Goal: Information Seeking & Learning: Learn about a topic

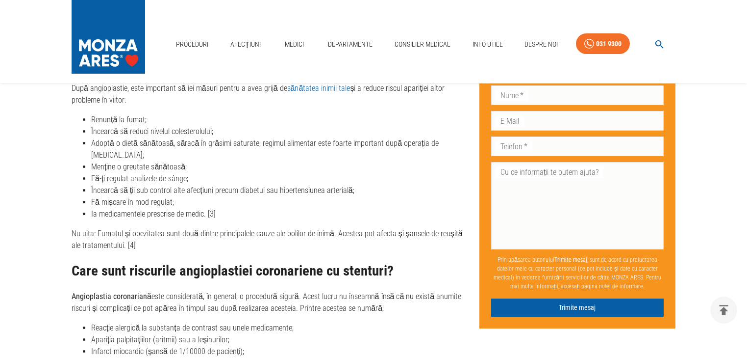
scroll to position [3217, 0]
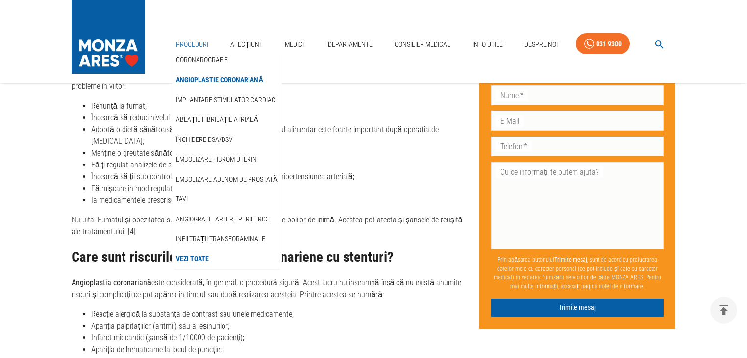
click at [181, 38] on link "Proceduri" at bounding box center [192, 44] width 40 height 20
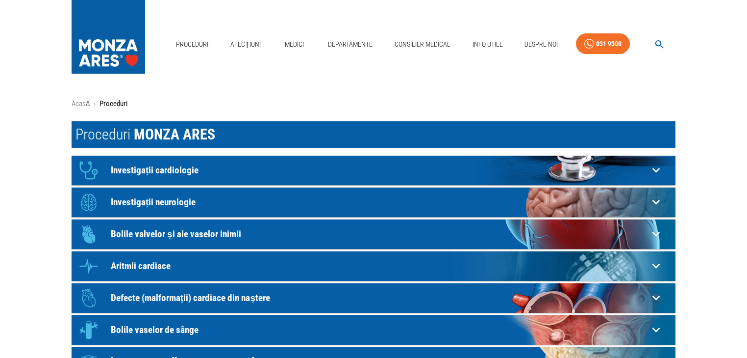
click at [182, 175] on div "Icon Investigații cardiologie" at bounding box center [361, 169] width 575 height 29
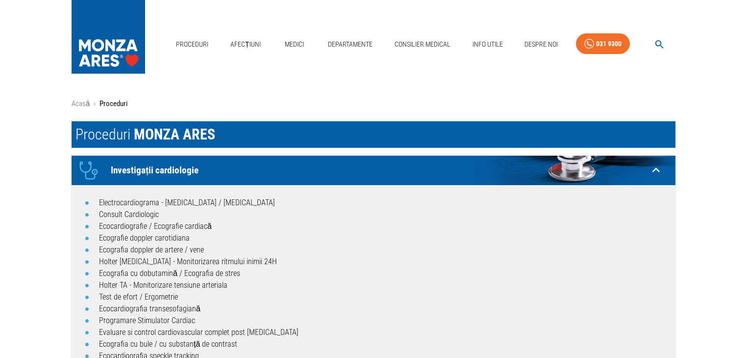
scroll to position [78, 0]
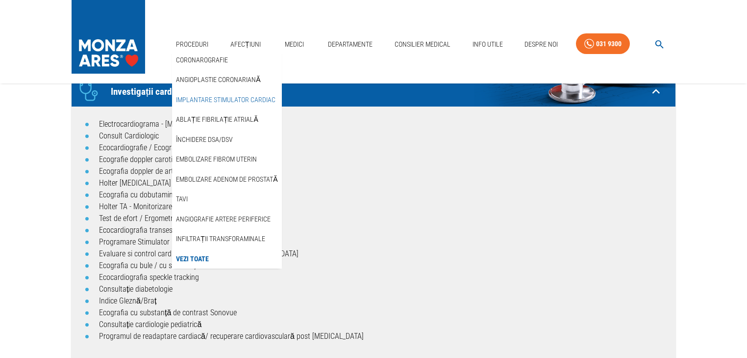
click at [210, 97] on link "Implantare stimulator cardiac" at bounding box center [225, 100] width 103 height 16
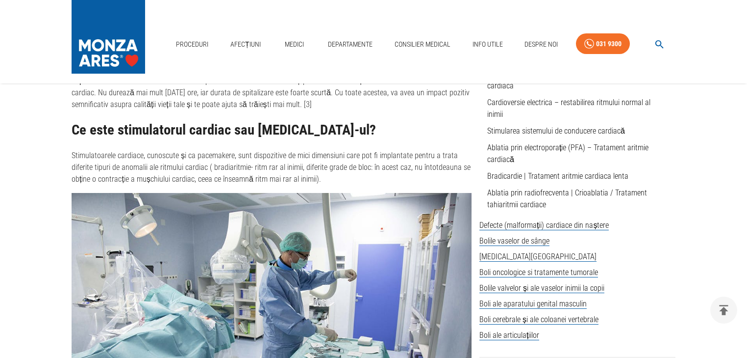
scroll to position [510, 0]
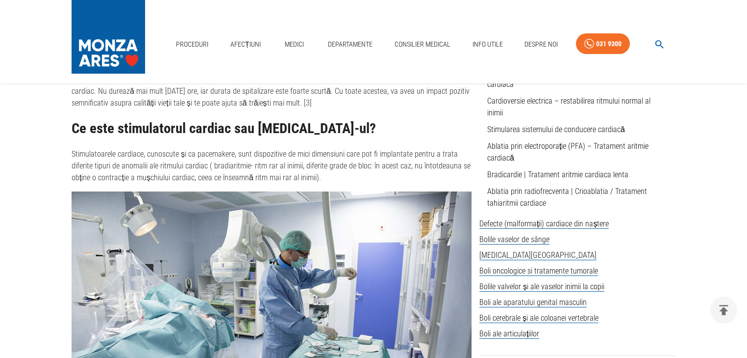
click at [318, 178] on p "Stimulatoarele cardiace, cunoscute și ca pacemakere, sunt dispozitive de mici d…" at bounding box center [272, 165] width 400 height 35
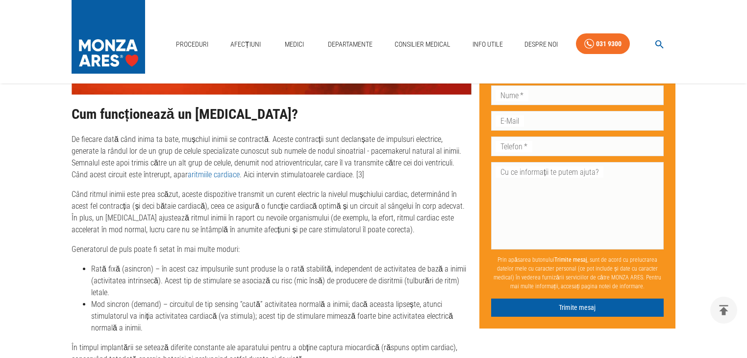
scroll to position [1962, 0]
drag, startPoint x: 188, startPoint y: 193, endPoint x: 202, endPoint y: 206, distance: 19.1
click at [202, 207] on p "Când ritmul inimii este prea scăzut, aceste dispozitive transmit un curent elec…" at bounding box center [272, 211] width 400 height 47
click at [167, 212] on p "Când ritmul inimii este prea scăzut, aceste dispozitive transmit un curent elec…" at bounding box center [272, 211] width 400 height 47
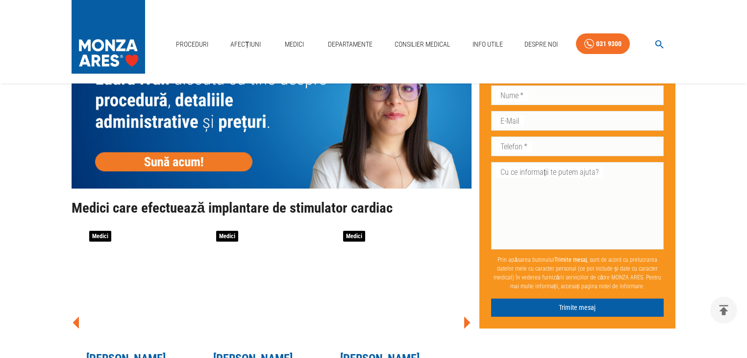
scroll to position [2982, 0]
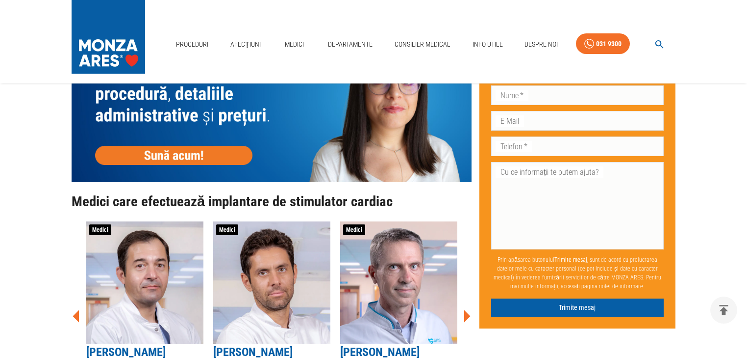
click at [464, 309] on icon at bounding box center [467, 315] width 6 height 12
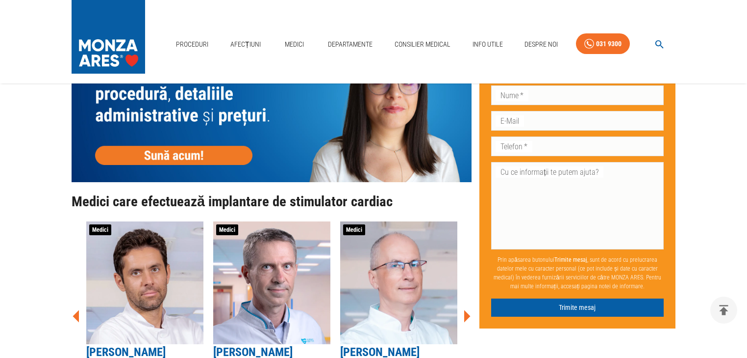
click at [465, 309] on icon at bounding box center [467, 315] width 6 height 12
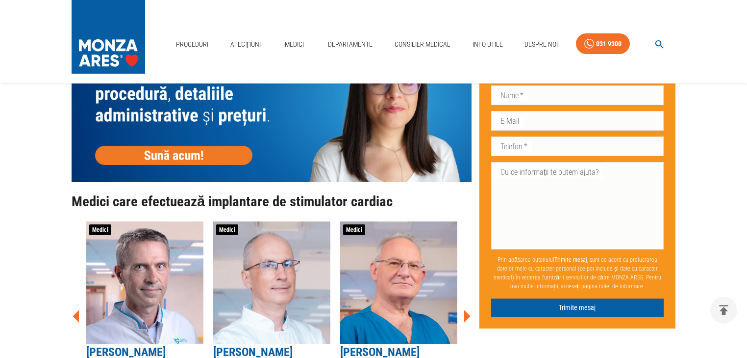
click at [464, 309] on icon at bounding box center [467, 315] width 6 height 12
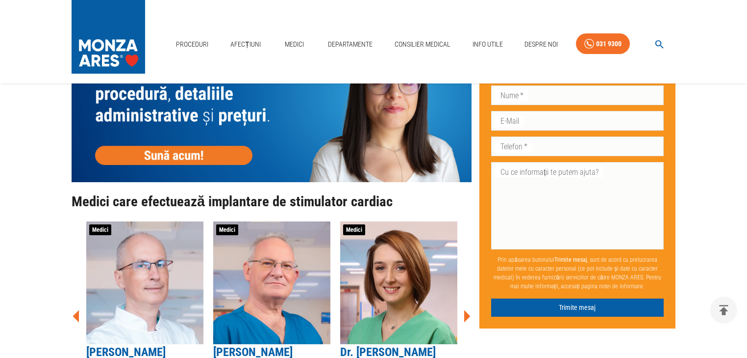
click at [464, 309] on icon at bounding box center [467, 315] width 6 height 12
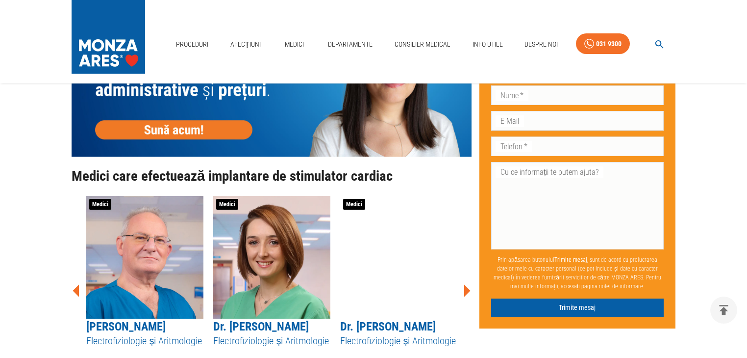
scroll to position [3021, 0]
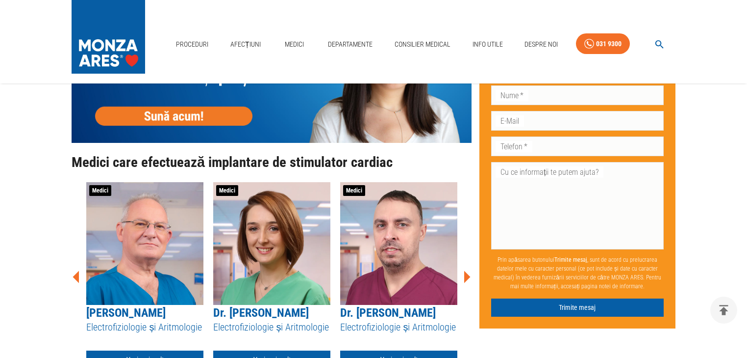
click at [464, 262] on icon at bounding box center [466, 276] width 29 height 29
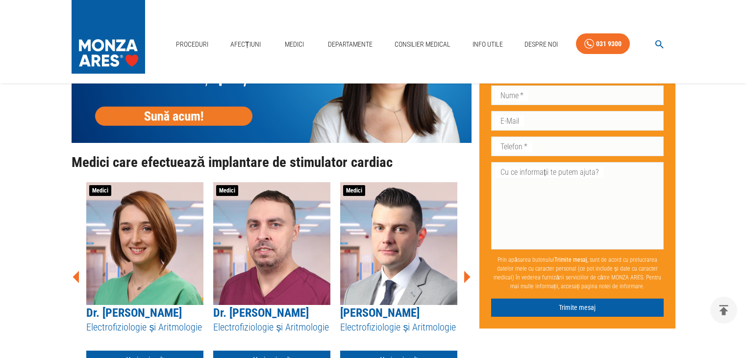
click at [469, 262] on icon at bounding box center [466, 276] width 29 height 29
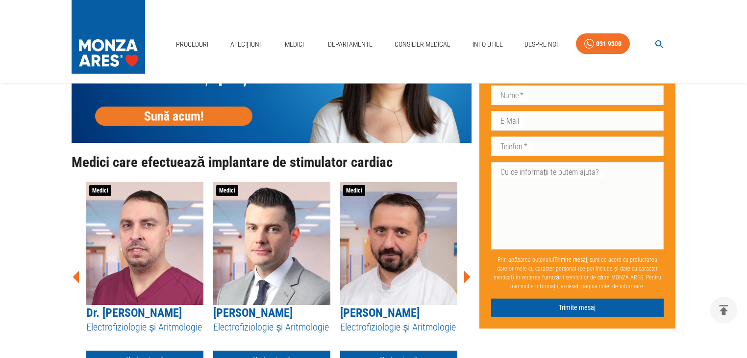
click at [467, 270] on icon at bounding box center [467, 276] width 6 height 12
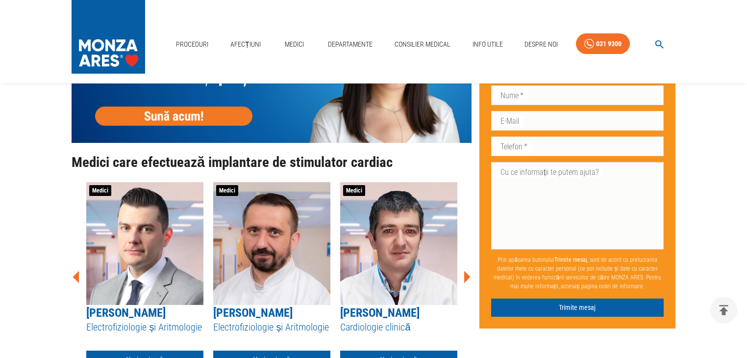
click at [467, 270] on icon at bounding box center [467, 276] width 6 height 12
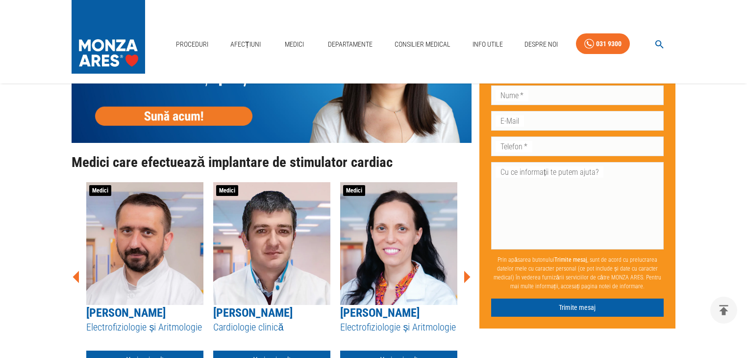
click at [467, 270] on icon at bounding box center [467, 276] width 6 height 12
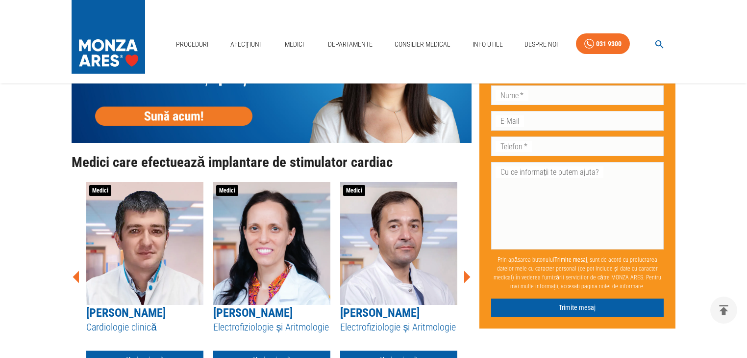
click at [467, 270] on icon at bounding box center [467, 276] width 6 height 12
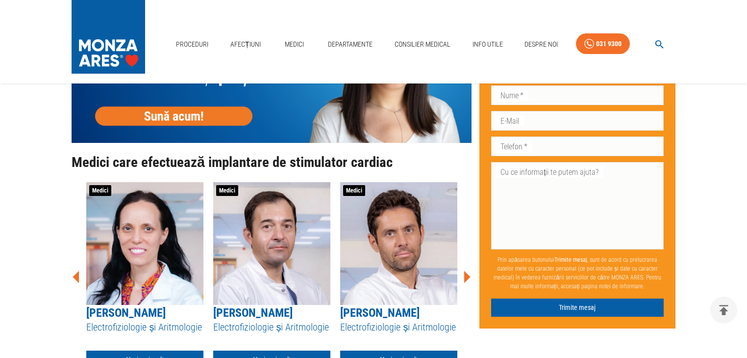
click at [467, 270] on icon at bounding box center [467, 276] width 6 height 12
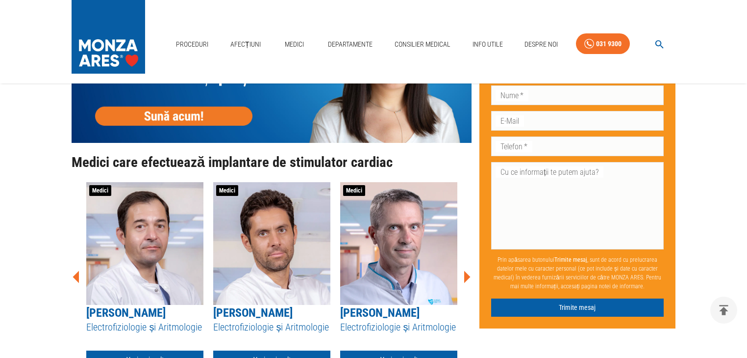
click at [467, 270] on icon at bounding box center [467, 276] width 6 height 12
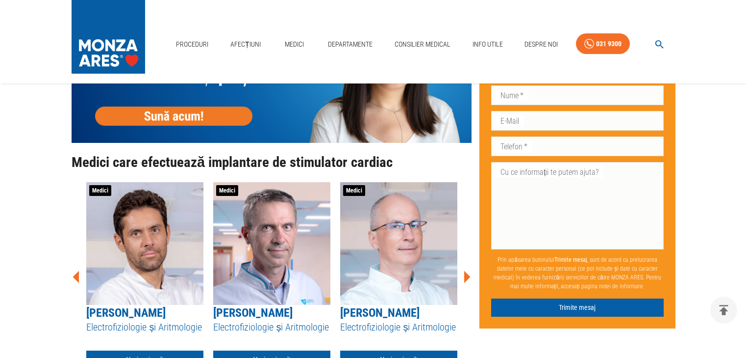
click at [467, 270] on icon at bounding box center [467, 276] width 6 height 12
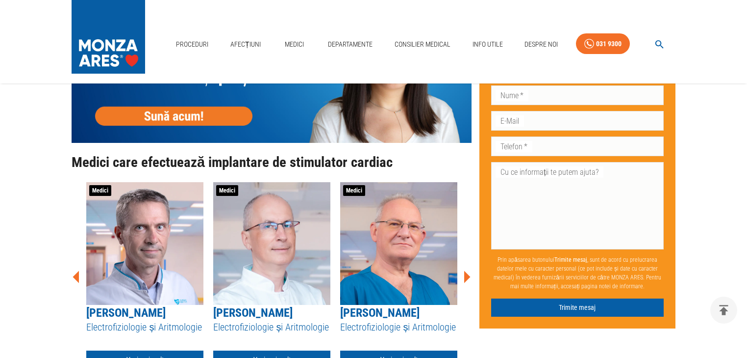
click at [467, 270] on icon at bounding box center [467, 276] width 6 height 12
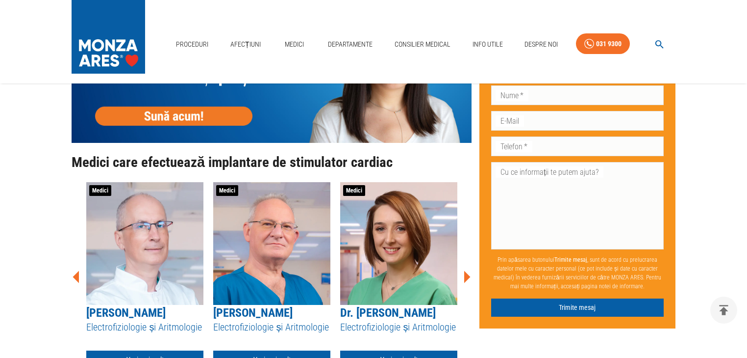
click at [467, 270] on icon at bounding box center [467, 276] width 6 height 12
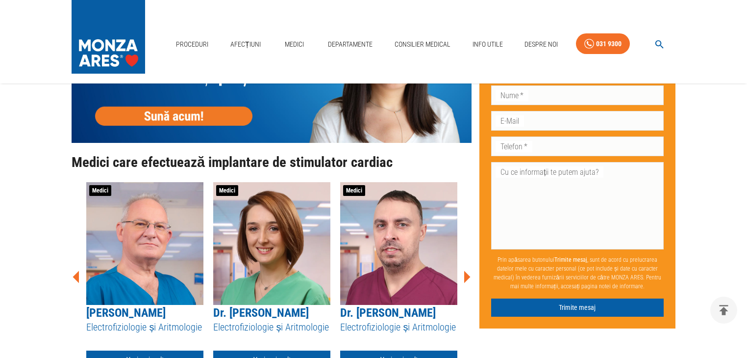
click at [467, 270] on icon at bounding box center [467, 276] width 6 height 12
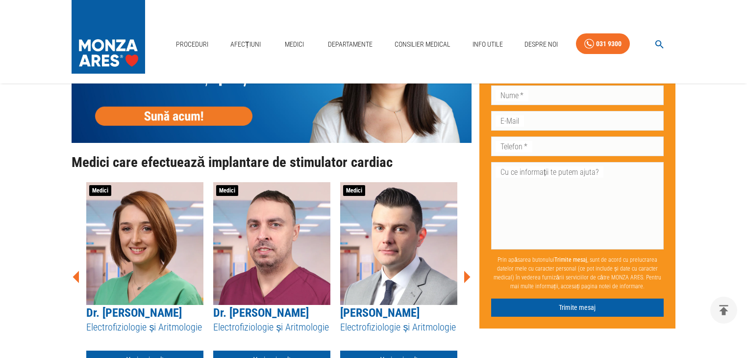
click at [465, 270] on icon at bounding box center [467, 276] width 6 height 12
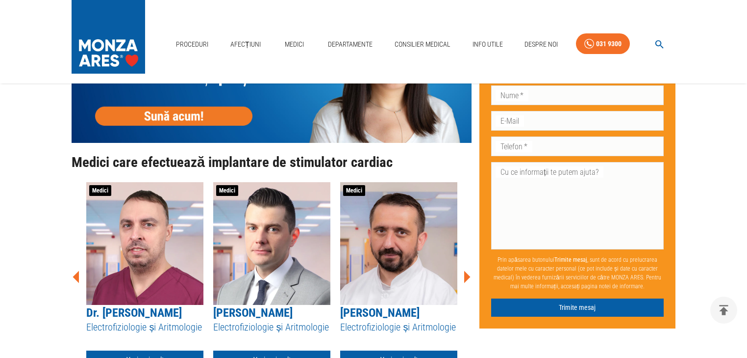
click at [465, 270] on icon at bounding box center [467, 276] width 6 height 12
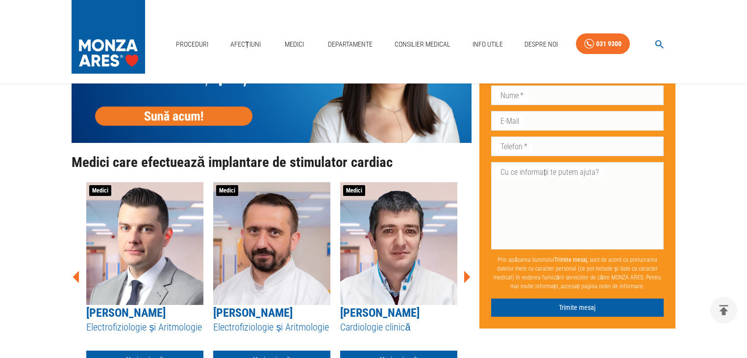
click at [465, 270] on icon at bounding box center [467, 276] width 6 height 12
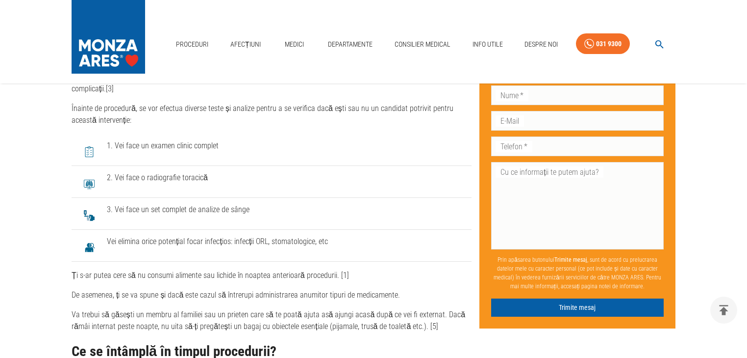
scroll to position [3608, 0]
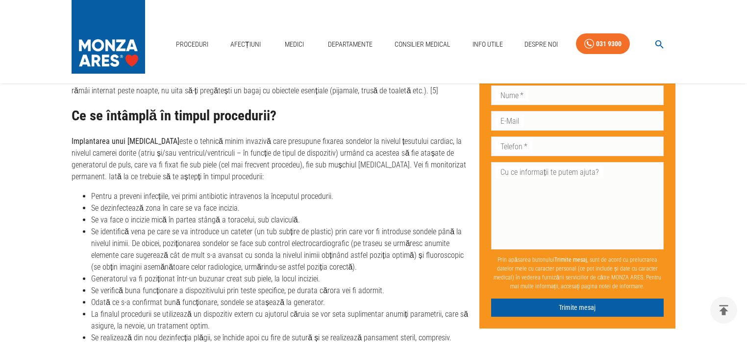
click at [328, 175] on div "Ce se întâmplă în timpul procedurii? Implantarea unui pacemaker este o tehnică …" at bounding box center [272, 343] width 400 height 470
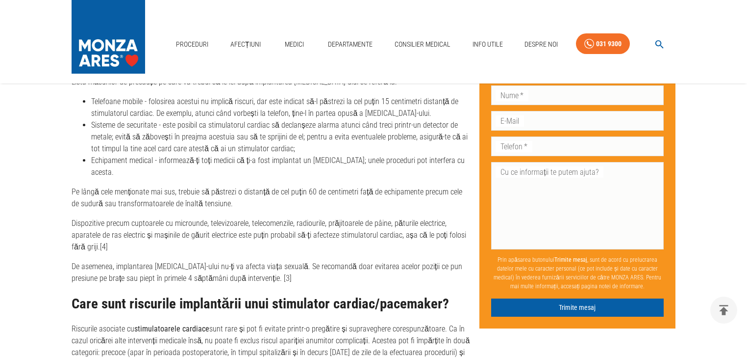
scroll to position [4799, 0]
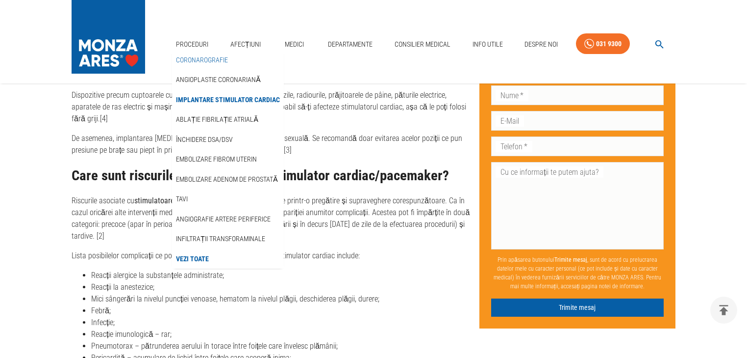
click at [200, 57] on link "Coronarografie" at bounding box center [202, 60] width 56 height 16
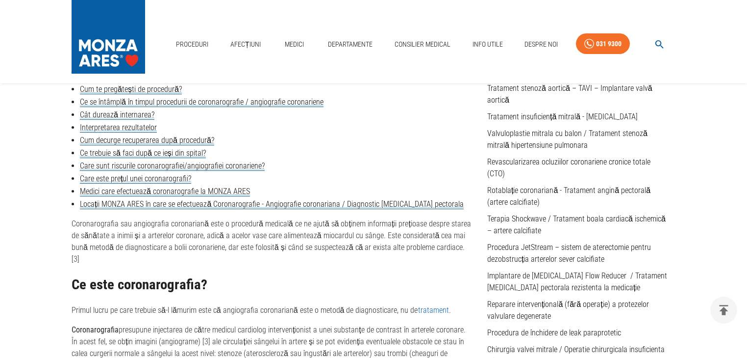
scroll to position [314, 0]
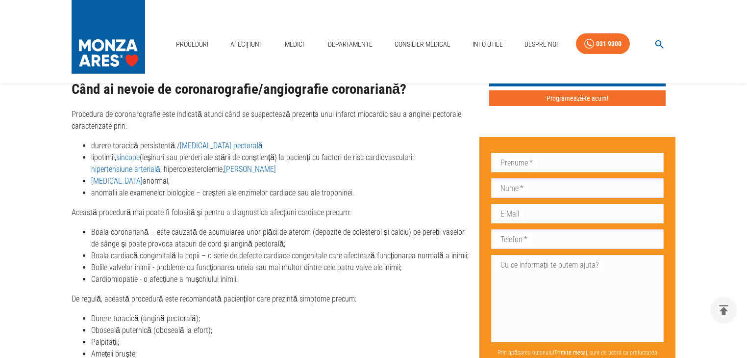
scroll to position [1020, 0]
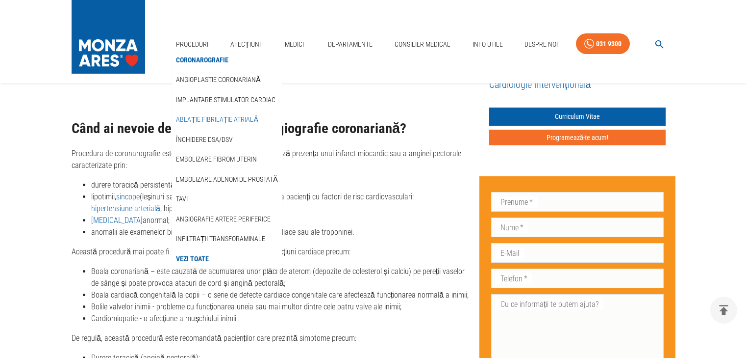
click at [203, 117] on link "Ablație fibrilație atrială" at bounding box center [217, 119] width 86 height 16
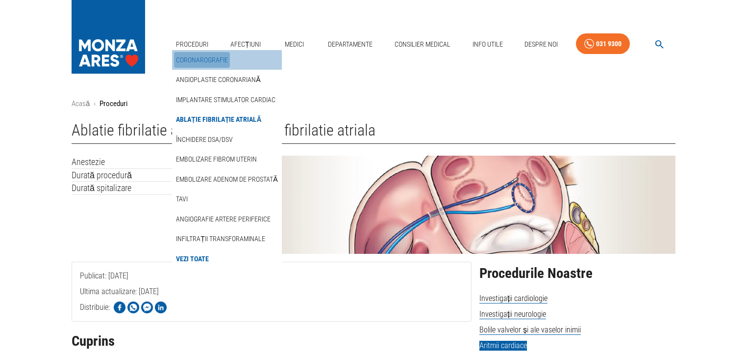
click at [192, 62] on link "Coronarografie" at bounding box center [202, 60] width 56 height 16
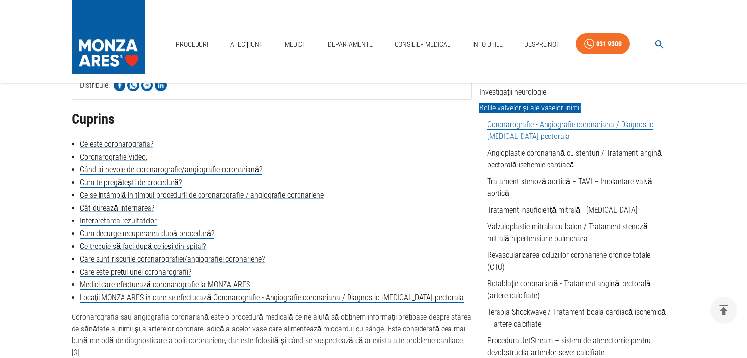
scroll to position [235, 0]
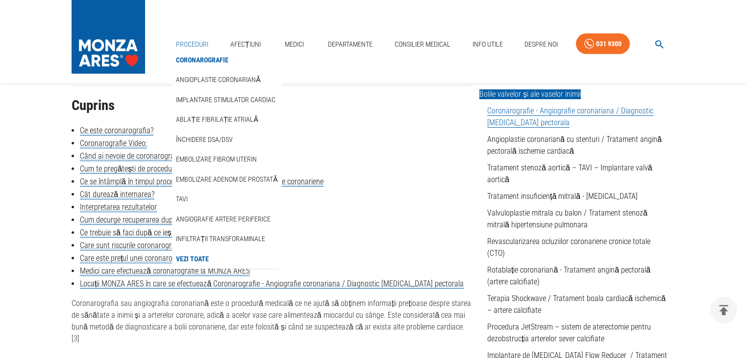
click at [208, 42] on link "Proceduri" at bounding box center [192, 44] width 40 height 20
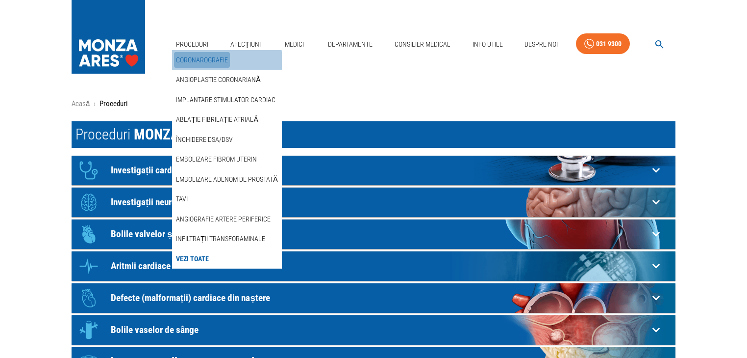
click at [206, 61] on link "Coronarografie" at bounding box center [202, 60] width 56 height 16
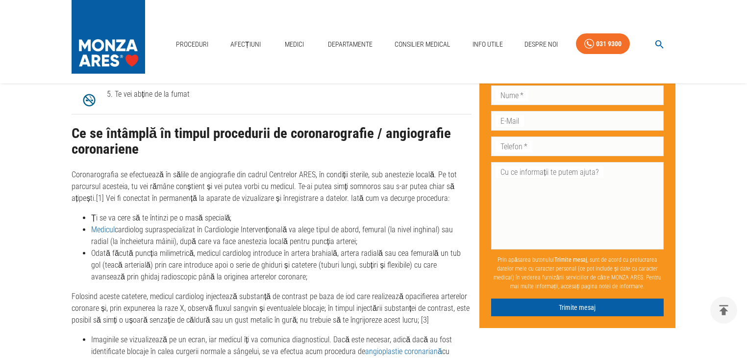
scroll to position [1962, 0]
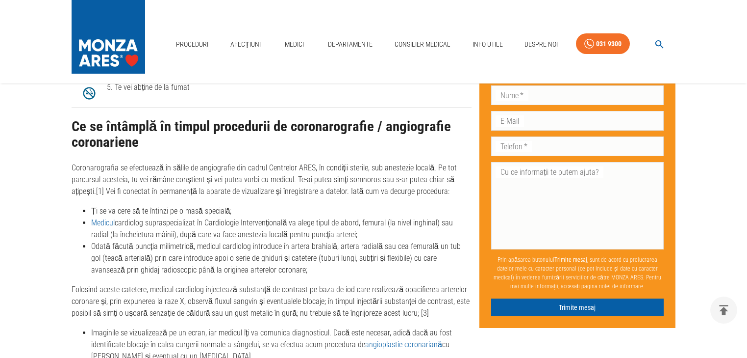
click at [353, 177] on p "Coronarografia se efectuează în sălile de angiografie din cadrul Centrelor ARES…" at bounding box center [272, 179] width 400 height 35
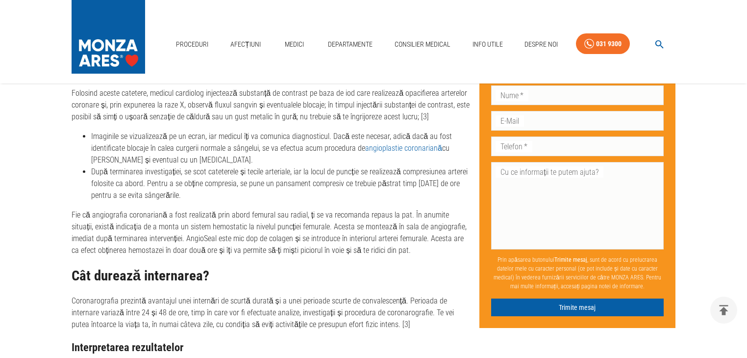
scroll to position [2119, 0]
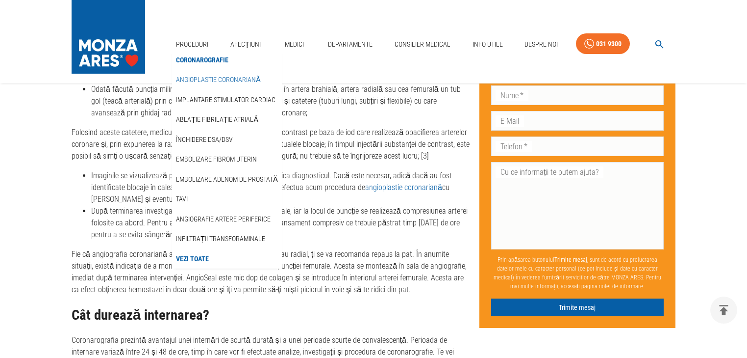
click at [200, 75] on link "Angioplastie coronariană" at bounding box center [218, 80] width 88 height 16
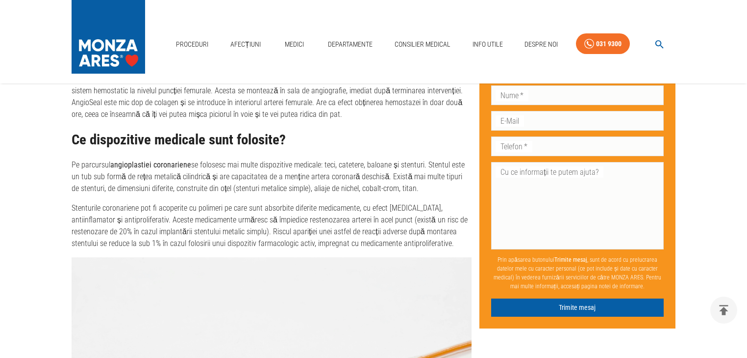
scroll to position [2197, 0]
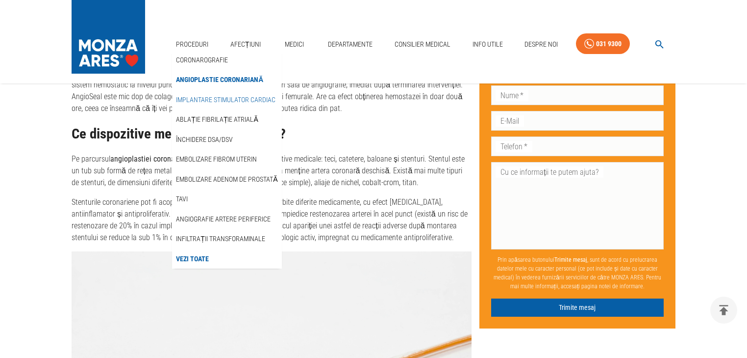
click at [188, 95] on link "Implantare stimulator cardiac" at bounding box center [225, 100] width 103 height 16
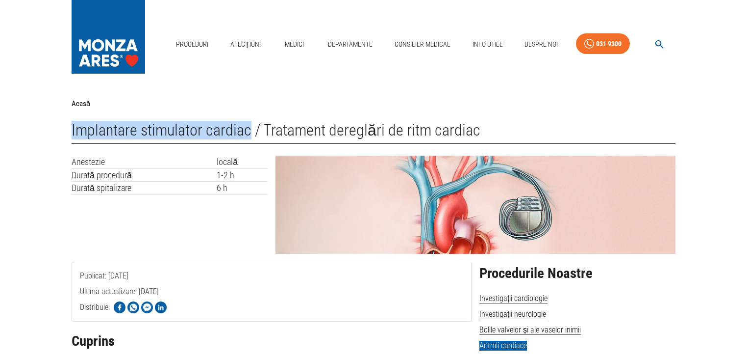
drag, startPoint x: 68, startPoint y: 126, endPoint x: 249, endPoint y: 134, distance: 180.7
copy h1 "Implantare stimulator cardiac"
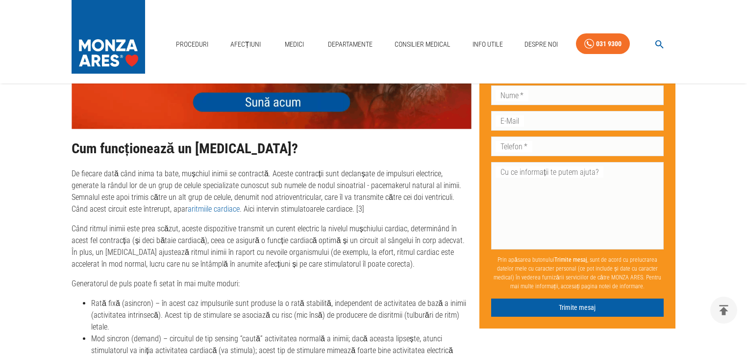
scroll to position [1962, 0]
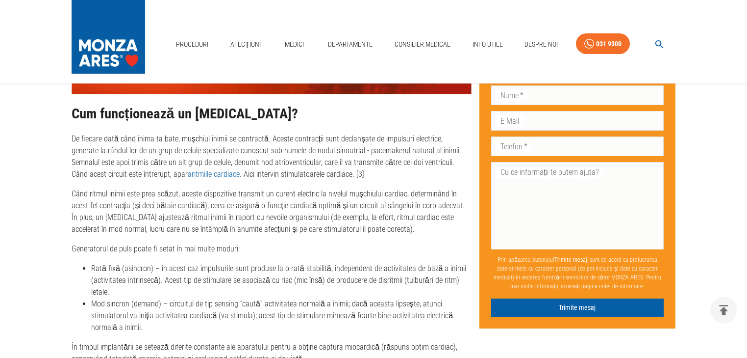
drag, startPoint x: 149, startPoint y: 320, endPoint x: 61, endPoint y: 230, distance: 125.9
copy div "Generatorul de puls poate fi setat în mai multe moduri: Rată fixă (asincron) – …"
click at [298, 243] on p "Generatorul de puls poate fi setat în mai multe moduri:" at bounding box center [272, 249] width 400 height 12
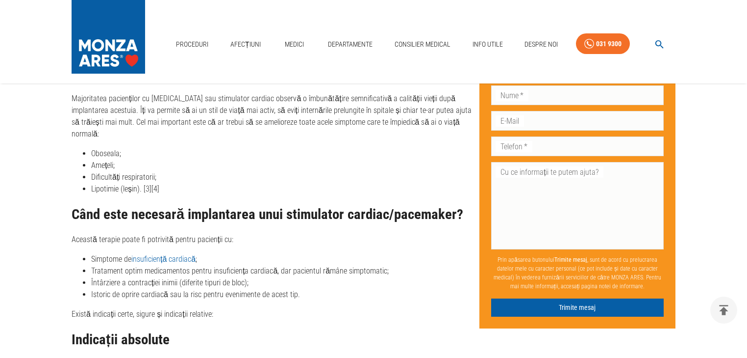
scroll to position [2276, 0]
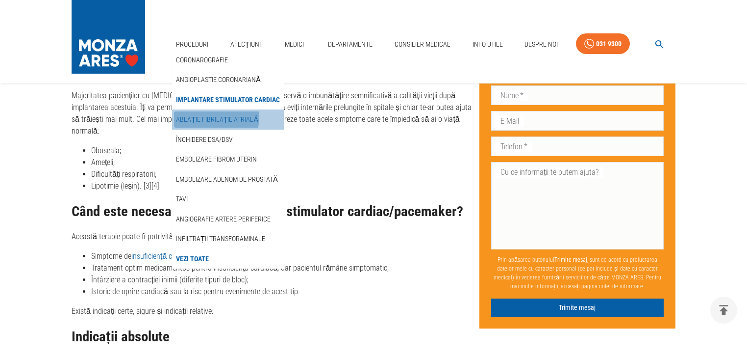
click at [196, 116] on link "Ablație fibrilație atrială" at bounding box center [217, 119] width 86 height 16
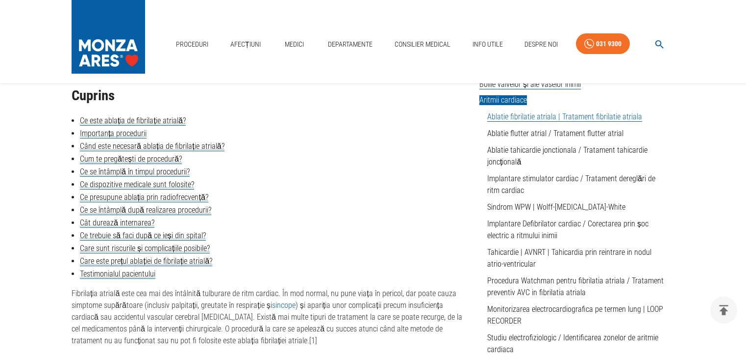
scroll to position [353, 0]
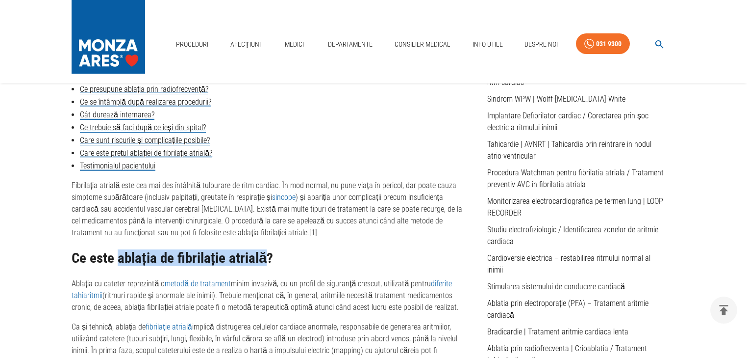
drag, startPoint x: 119, startPoint y: 258, endPoint x: 261, endPoint y: 243, distance: 143.0
copy h2 "ablația de fibrilație atrială"
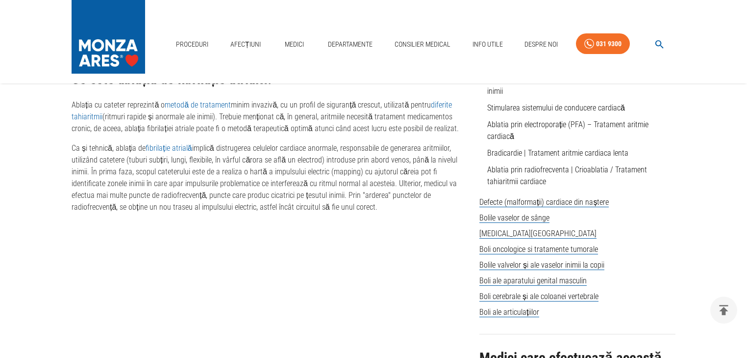
scroll to position [549, 0]
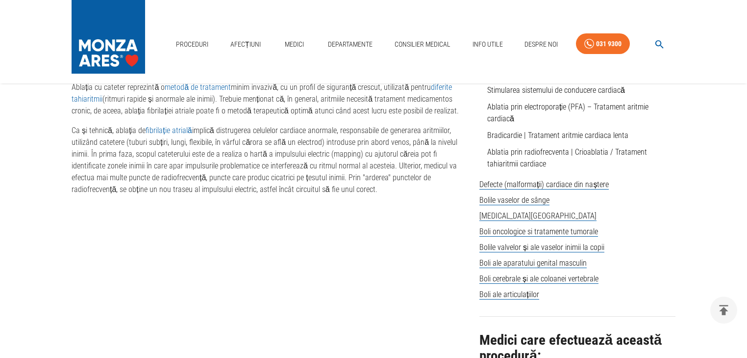
click at [275, 190] on p "Ca și tehnică, ablația de fibrilație atrială implică distrugerea celulelor card…" at bounding box center [272, 160] width 400 height 71
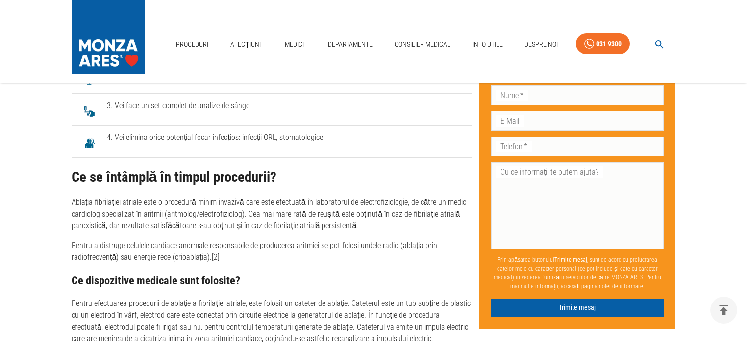
scroll to position [1491, 0]
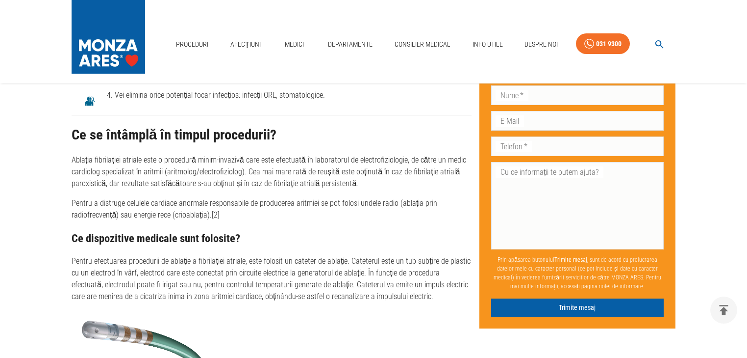
click at [226, 214] on p "Pentru a distruge celulele cardiace anormale responsabile de producerea aritmie…" at bounding box center [272, 209] width 400 height 24
click at [239, 235] on h3 "Ce dispozitive medicale sunt folosite?" at bounding box center [272, 238] width 400 height 12
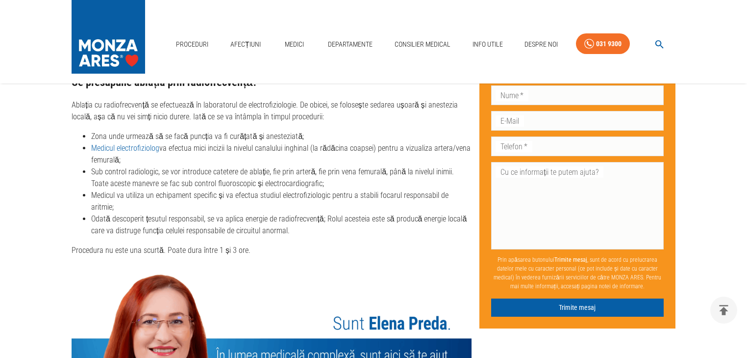
scroll to position [1923, 0]
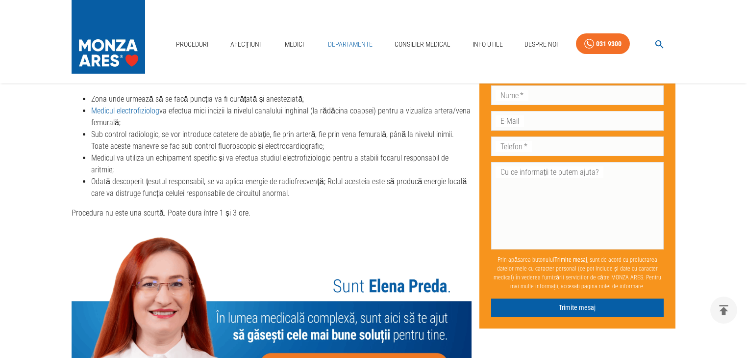
click at [349, 41] on link "Departamente" at bounding box center [350, 44] width 52 height 20
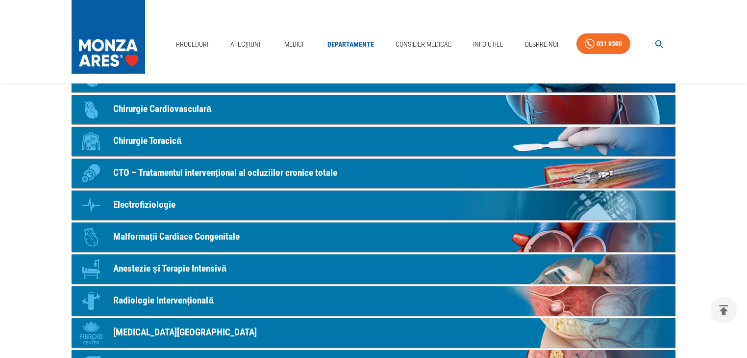
scroll to position [353, 0]
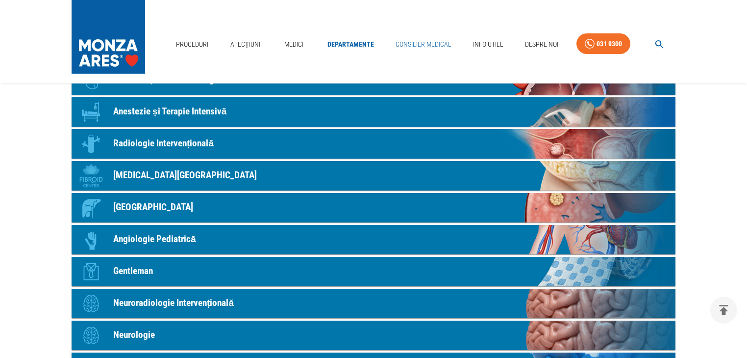
click at [410, 37] on link "Consilier Medical" at bounding box center [424, 44] width 64 height 20
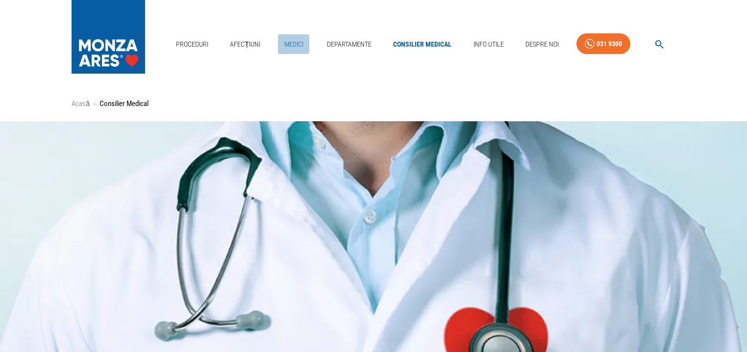
click at [283, 48] on link "Medici" at bounding box center [293, 44] width 31 height 20
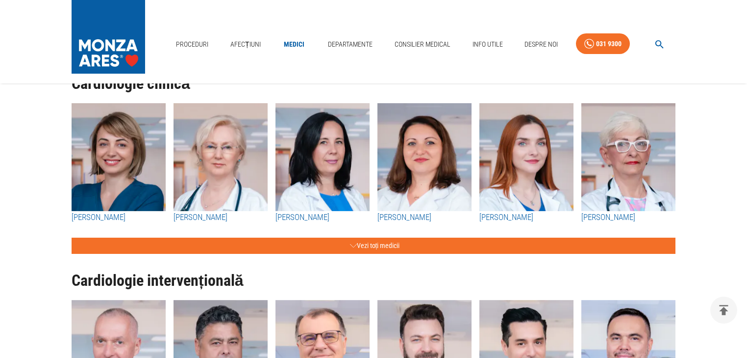
scroll to position [78, 0]
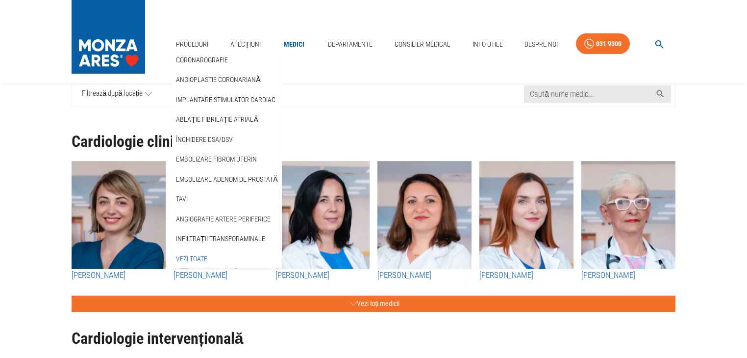
click at [204, 254] on link "Vezi Toate" at bounding box center [191, 259] width 35 height 16
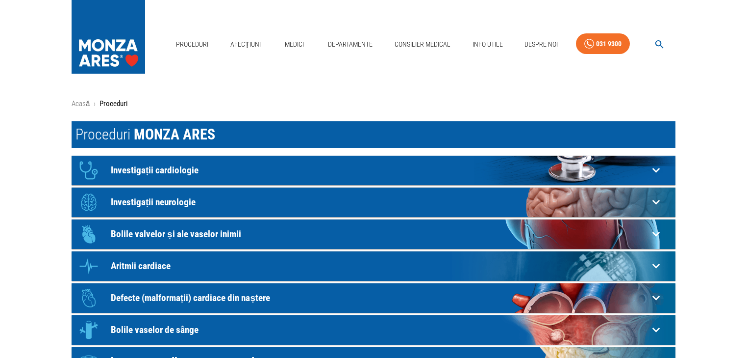
click at [234, 170] on p "Investigații cardiologie" at bounding box center [380, 170] width 538 height 10
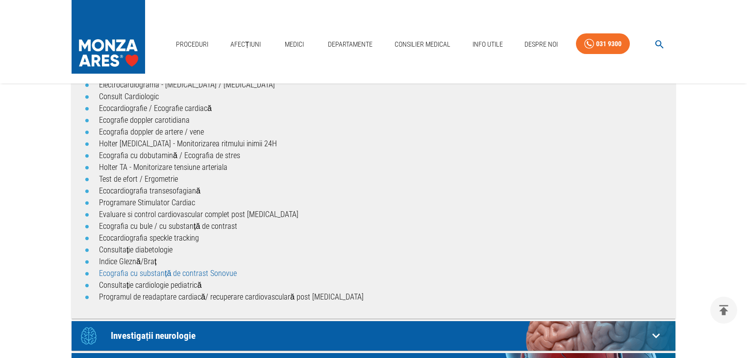
scroll to position [78, 0]
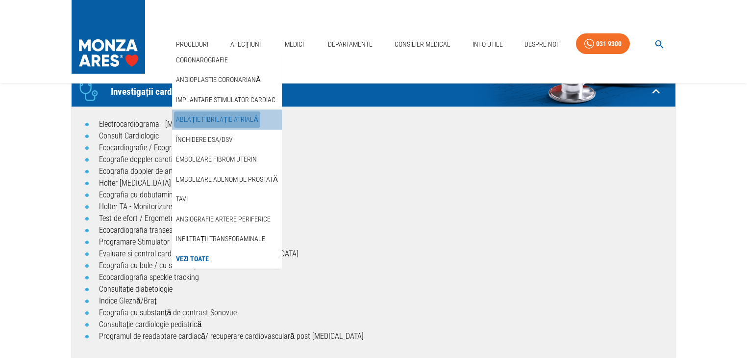
click at [218, 122] on link "Ablație fibrilație atrială" at bounding box center [217, 119] width 86 height 16
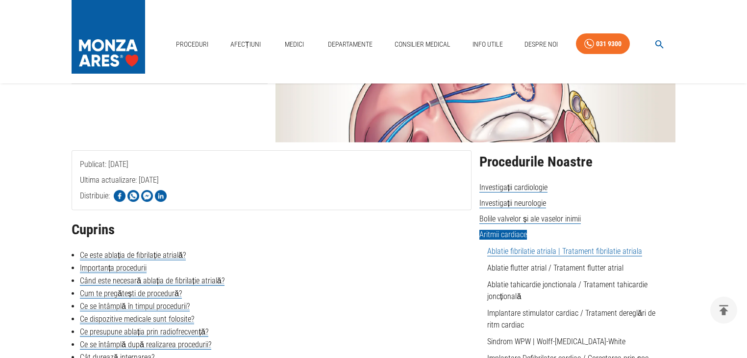
scroll to position [118, 0]
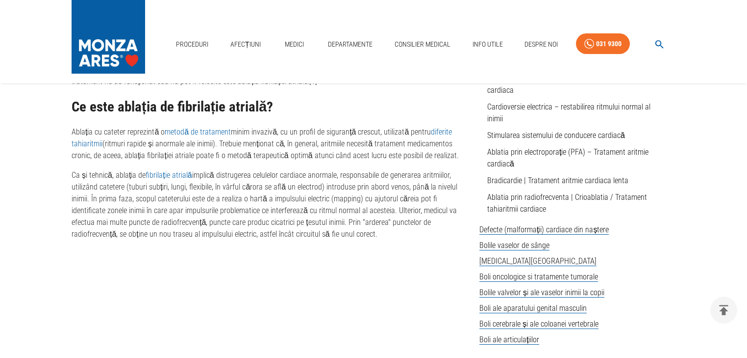
scroll to position [589, 0]
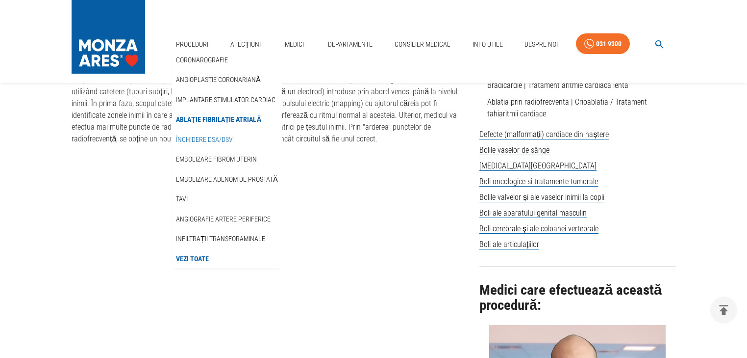
click at [190, 141] on link "Închidere DSA/DSV" at bounding box center [204, 139] width 61 height 16
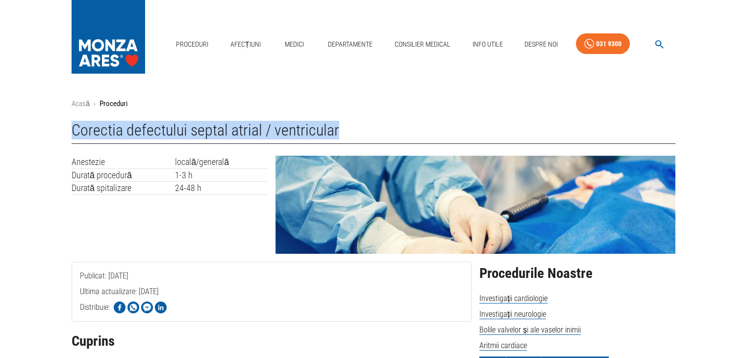
drag, startPoint x: 309, startPoint y: 139, endPoint x: 71, endPoint y: 131, distance: 238.5
click at [72, 131] on h1 "Corectia defectului septal atrial / ventricular" at bounding box center [374, 132] width 604 height 23
copy h1 "Corectia defectului septal atrial / ventricular"
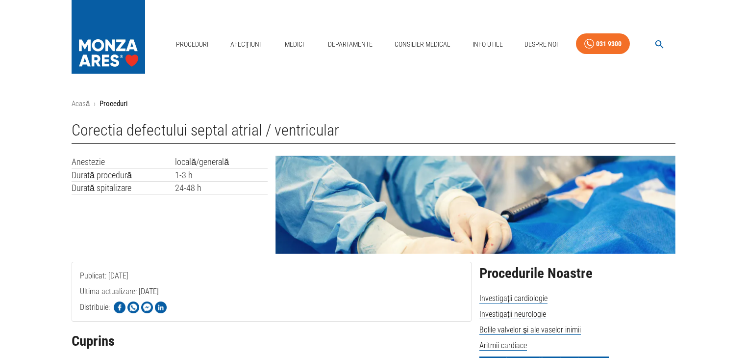
click at [144, 213] on div "Anestezie locală/generală Durată procedură 1-3 h Durată spitalizare 24-48 h" at bounding box center [166, 201] width 204 height 106
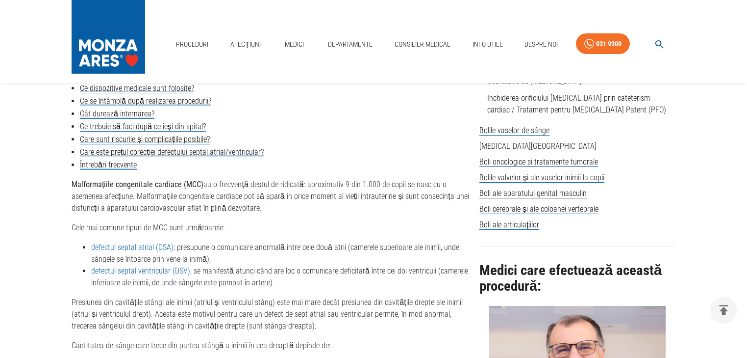
scroll to position [353, 0]
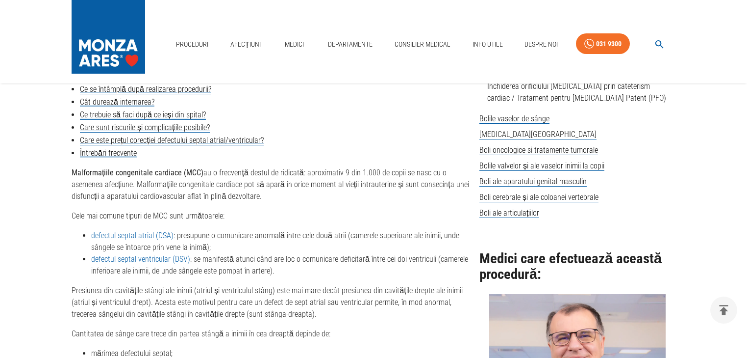
click at [154, 233] on link "defectul septal atrial (DSA)" at bounding box center [132, 235] width 82 height 9
click at [178, 260] on link "defectul septal ventricular (DSV)" at bounding box center [140, 258] width 99 height 9
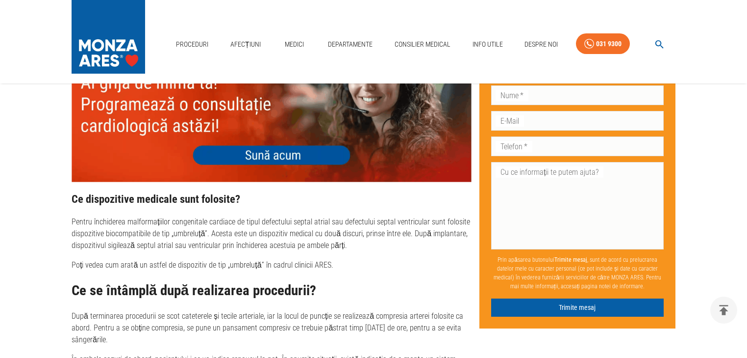
scroll to position [2864, 0]
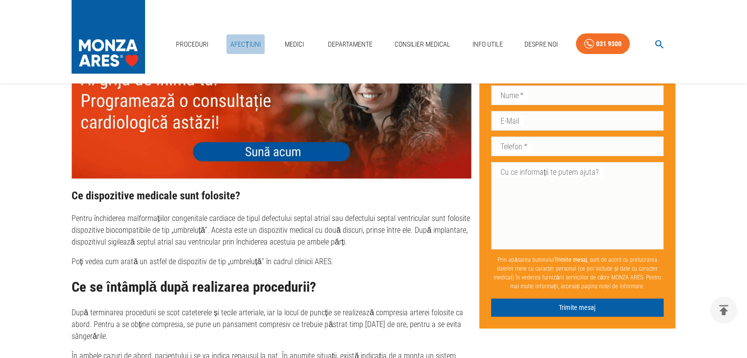
click at [244, 43] on link "Afecțiuni" at bounding box center [246, 44] width 38 height 20
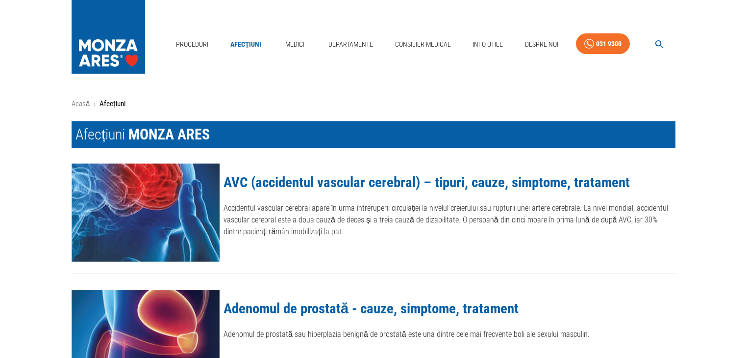
click at [182, 180] on img at bounding box center [146, 212] width 148 height 98
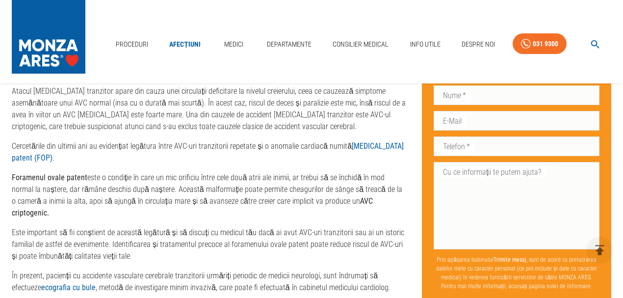
scroll to position [1268, 0]
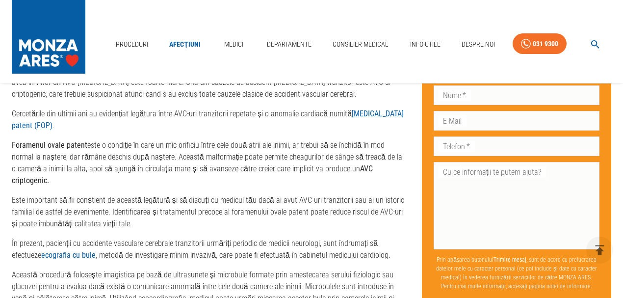
click at [41, 250] on strong "ecografia cu bule" at bounding box center [68, 254] width 54 height 9
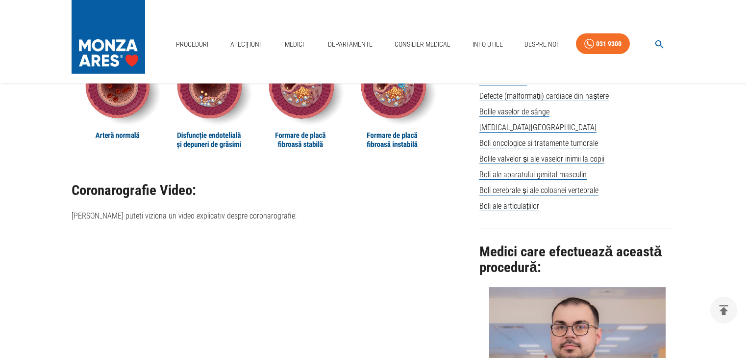
scroll to position [667, 0]
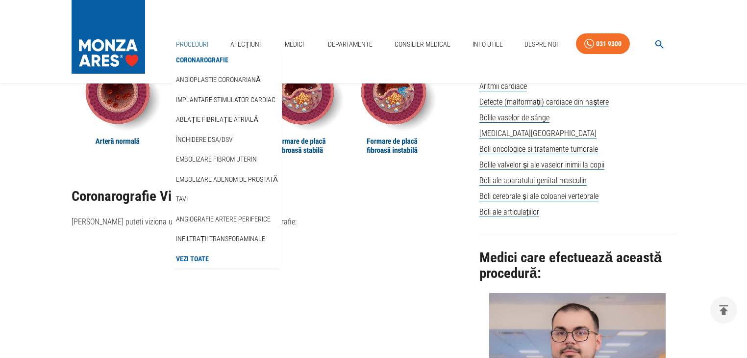
click at [178, 43] on link "Proceduri" at bounding box center [192, 44] width 40 height 20
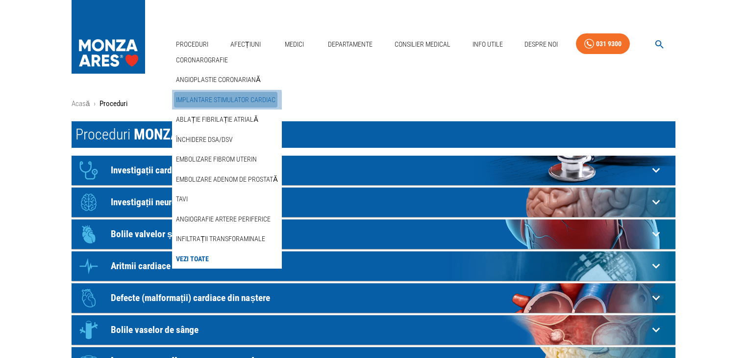
click at [215, 101] on link "Implantare stimulator cardiac" at bounding box center [225, 100] width 103 height 16
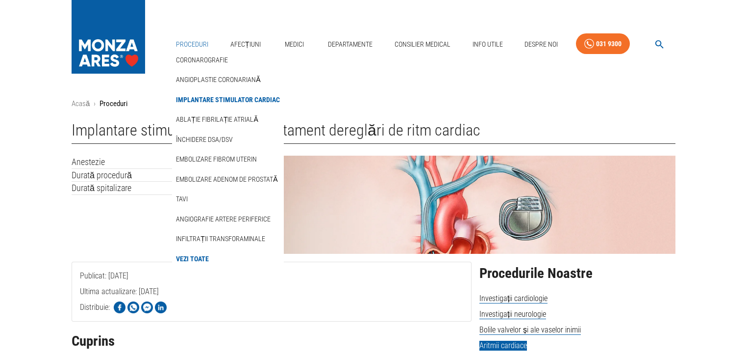
click at [184, 43] on link "Proceduri" at bounding box center [192, 44] width 40 height 20
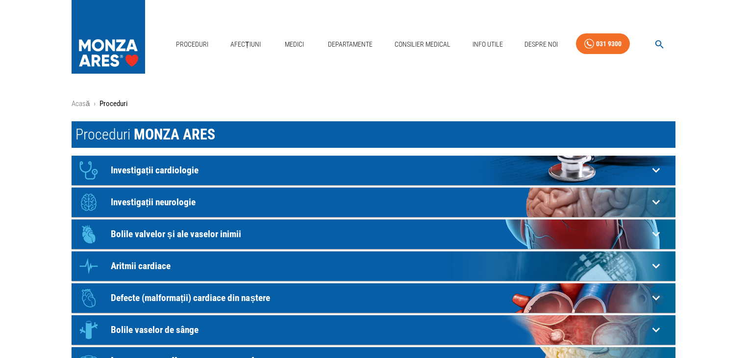
click at [246, 175] on p "Investigații cardiologie" at bounding box center [380, 170] width 538 height 10
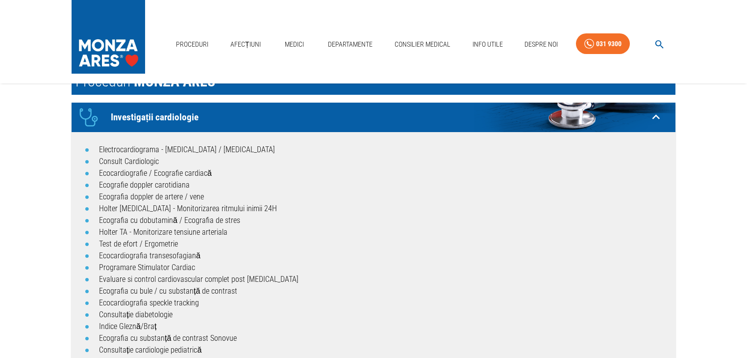
scroll to position [39, 0]
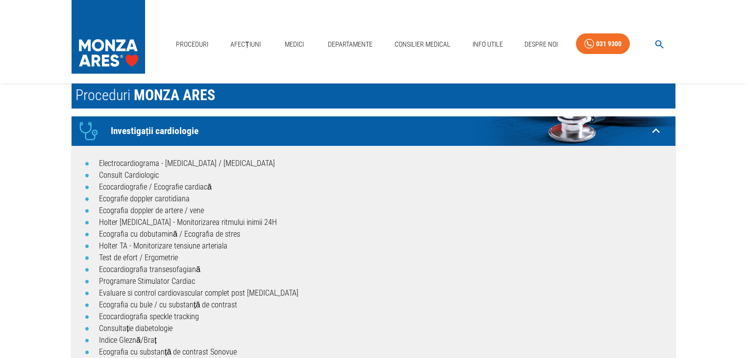
drag, startPoint x: 205, startPoint y: 131, endPoint x: 167, endPoint y: 132, distance: 38.8
click at [167, 132] on p "Investigații cardiologie" at bounding box center [380, 131] width 538 height 10
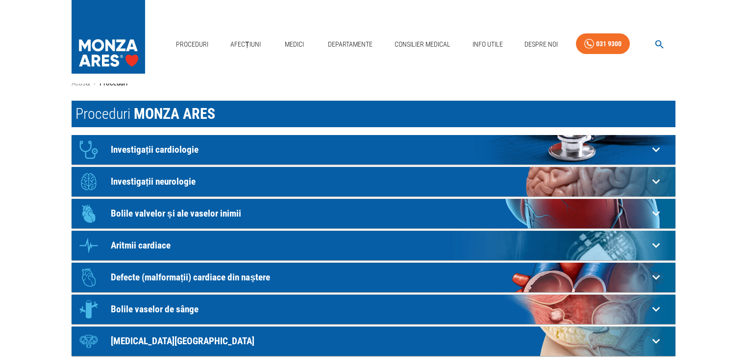
scroll to position [0, 0]
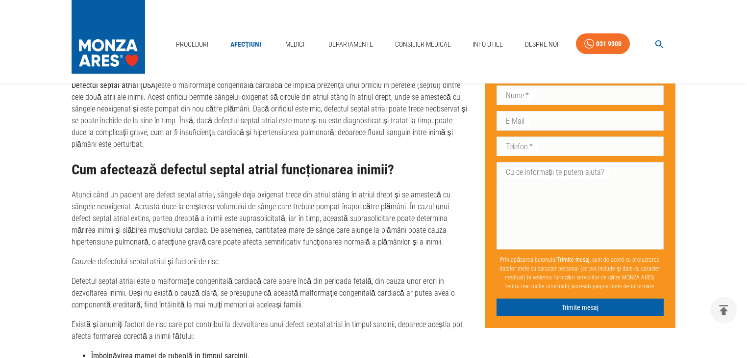
scroll to position [628, 0]
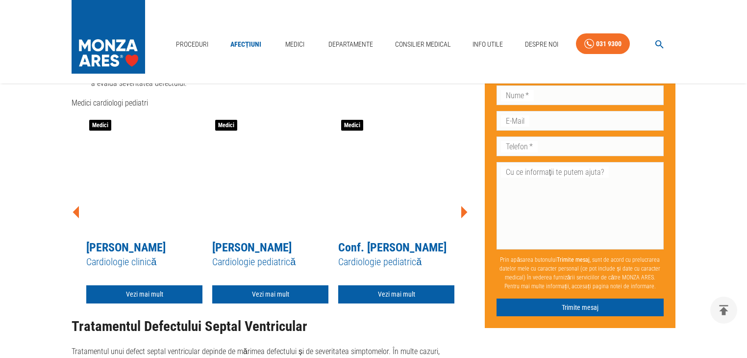
scroll to position [1491, 0]
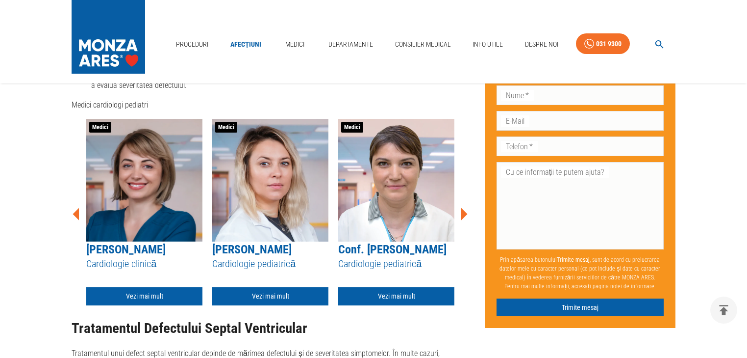
click at [462, 216] on icon at bounding box center [465, 213] width 6 height 12
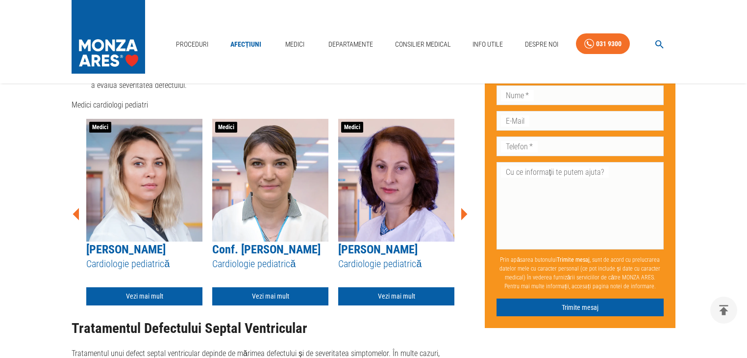
click at [462, 216] on icon at bounding box center [465, 213] width 6 height 12
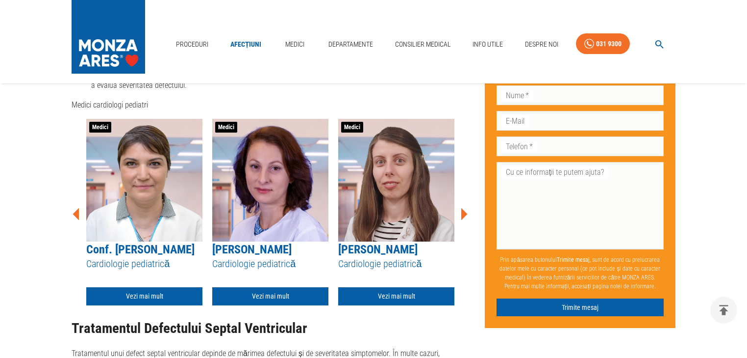
click at [462, 216] on icon at bounding box center [465, 213] width 6 height 12
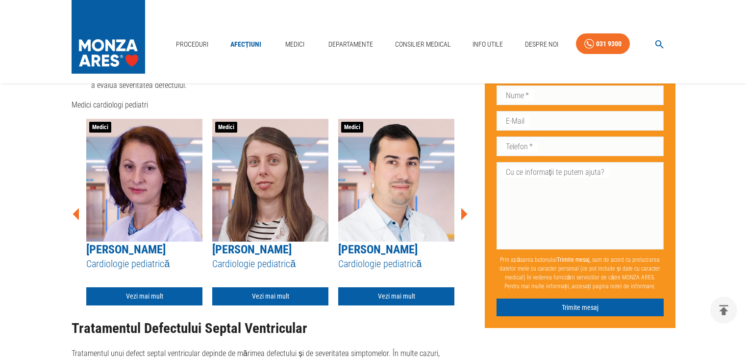
click at [462, 216] on icon at bounding box center [465, 213] width 6 height 12
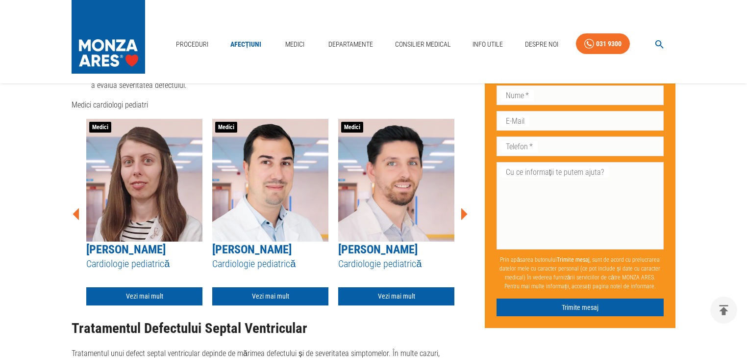
click at [462, 216] on icon at bounding box center [465, 213] width 6 height 12
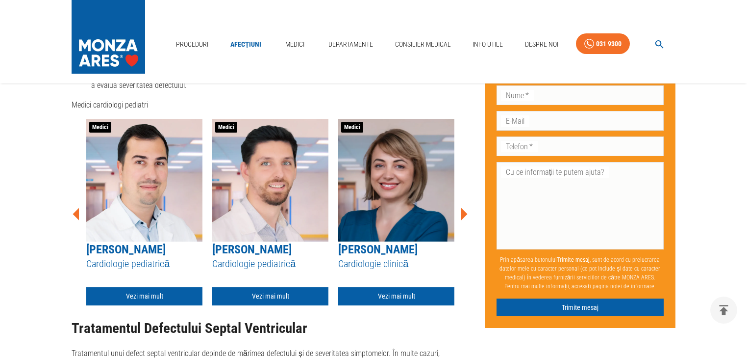
click at [82, 217] on div "Medici Dr. Cosmin Grigore Cardiologie pediatrică Vezi mai mult" at bounding box center [144, 212] width 126 height 186
click at [77, 214] on icon at bounding box center [76, 213] width 6 height 12
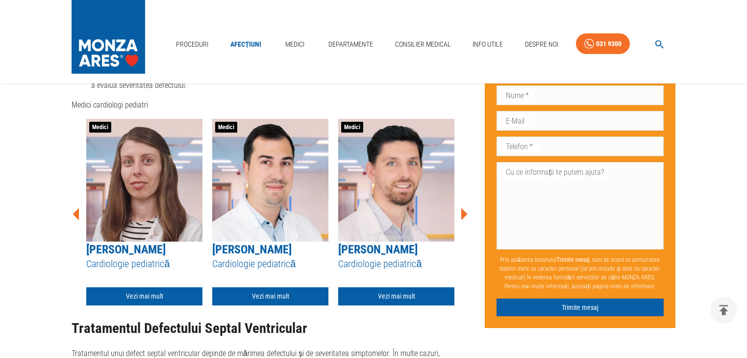
click at [464, 210] on icon at bounding box center [465, 213] width 6 height 12
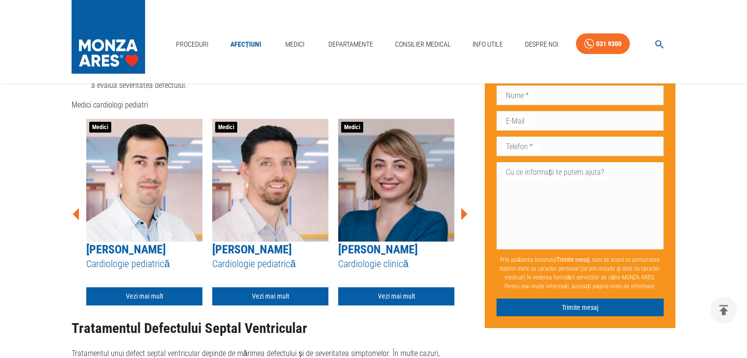
click at [464, 210] on icon at bounding box center [465, 213] width 6 height 12
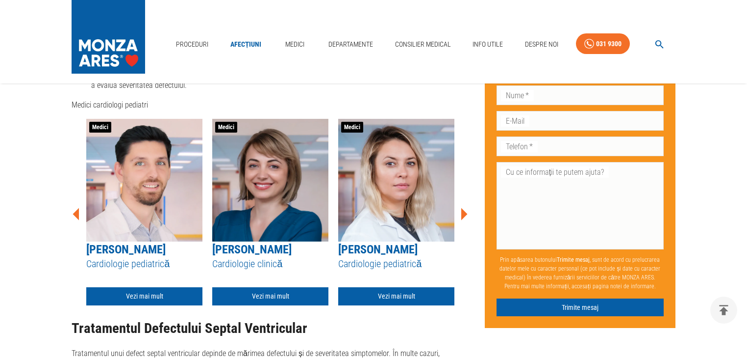
click at [464, 210] on icon at bounding box center [465, 213] width 6 height 12
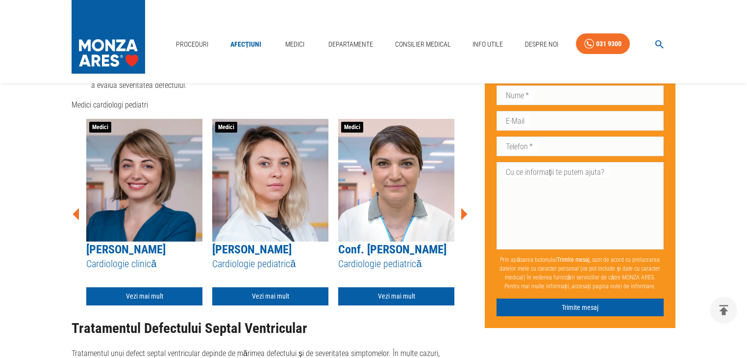
click at [463, 212] on icon at bounding box center [465, 213] width 6 height 12
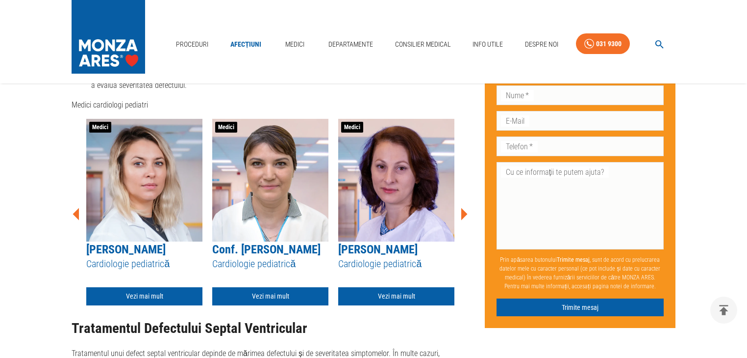
click at [463, 212] on icon at bounding box center [465, 213] width 6 height 12
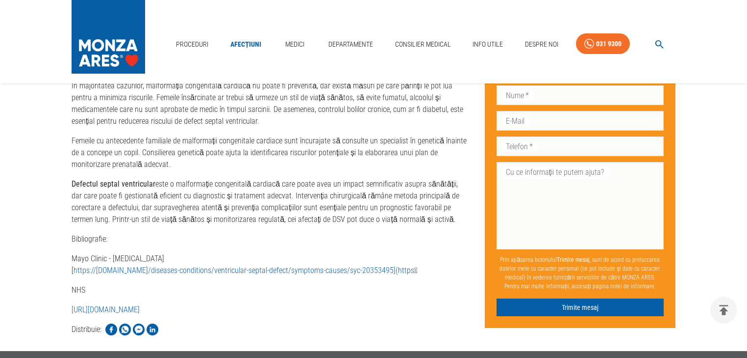
scroll to position [2119, 0]
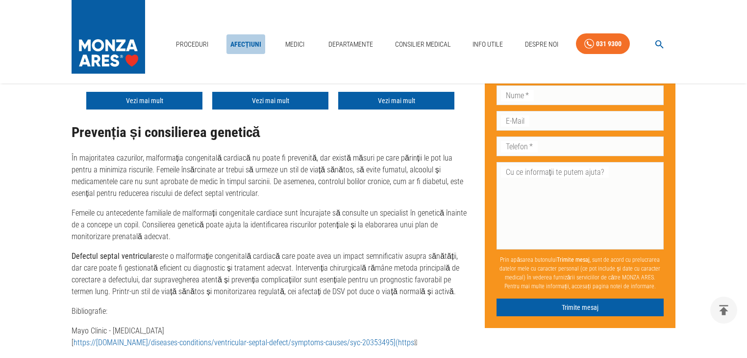
click at [238, 41] on link "Afecțiuni" at bounding box center [246, 44] width 39 height 20
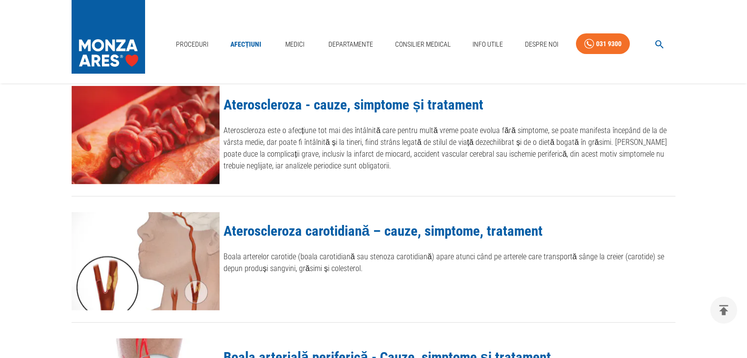
scroll to position [785, 0]
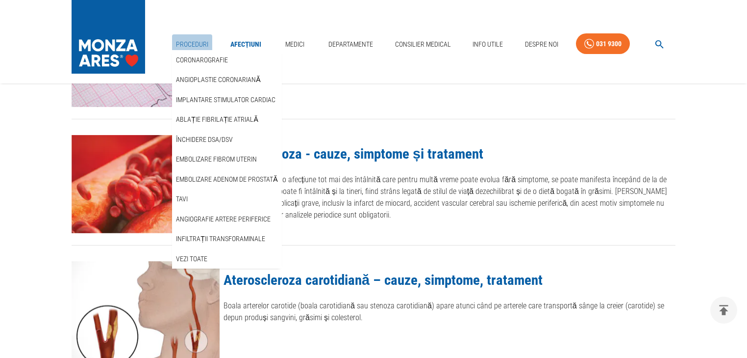
click at [191, 43] on link "Proceduri" at bounding box center [192, 44] width 40 height 20
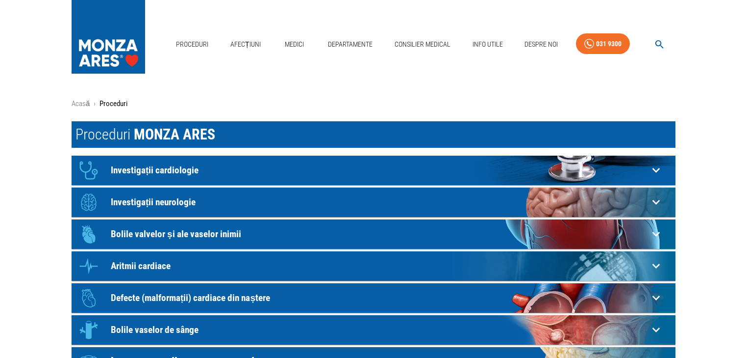
click at [84, 161] on div "Icon" at bounding box center [88, 169] width 29 height 29
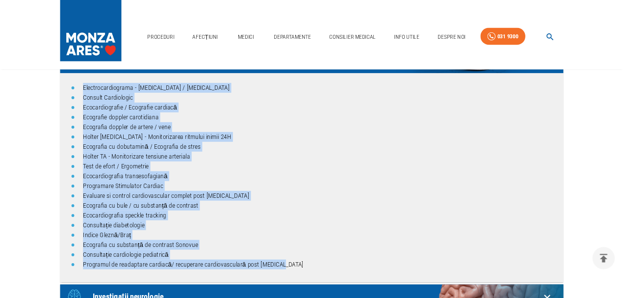
scroll to position [78, 0]
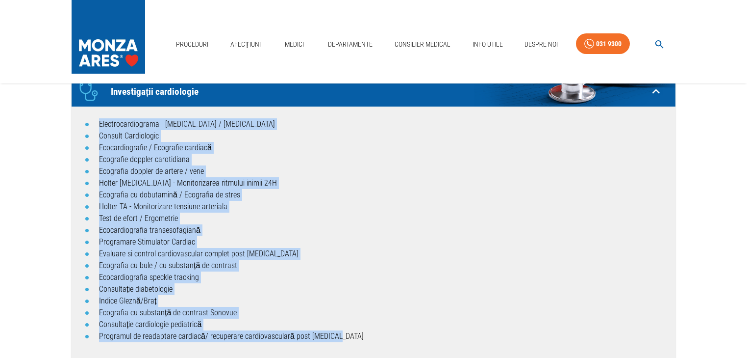
drag, startPoint x: 358, startPoint y: 304, endPoint x: 82, endPoint y: 110, distance: 336.2
click at [82, 110] on div "Electrocardiograma - ECG / EKG Consult Cardiologic Ecocardiografie / Ecografie …" at bounding box center [374, 231] width 604 height 251
copy ul "Electrocardiograma - ECG / EKG Consult Cardiologic Ecocardiografie / Ecografie …"
click at [263, 169] on li "Ecografia doppler de artere / vene" at bounding box center [383, 171] width 569 height 12
click at [75, 151] on div "Electrocardiograma - ECG / EKG Consult Cardiologic Ecocardiografie / Ecografie …" at bounding box center [374, 231] width 604 height 251
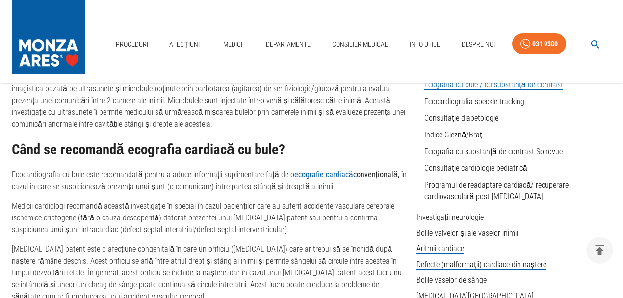
scroll to position [458, 0]
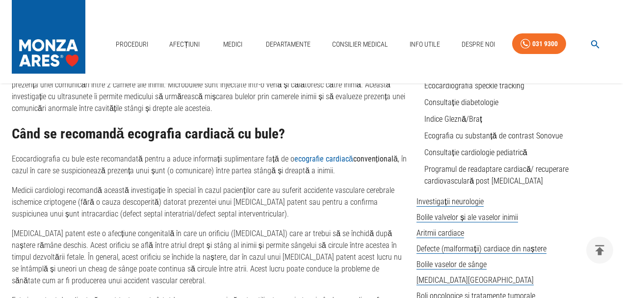
click at [315, 218] on p "Medicii cardiologi recomandă această investigație în special în cazul paciențil…" at bounding box center [210, 201] width 397 height 35
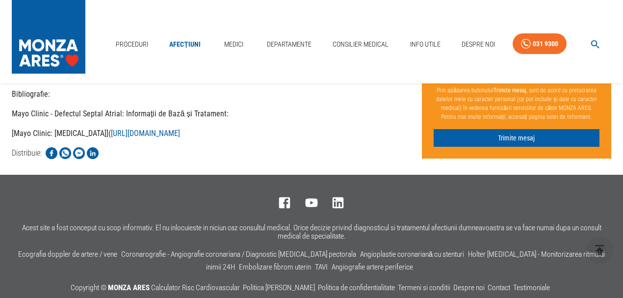
scroll to position [2491, 0]
